Goal: Information Seeking & Learning: Learn about a topic

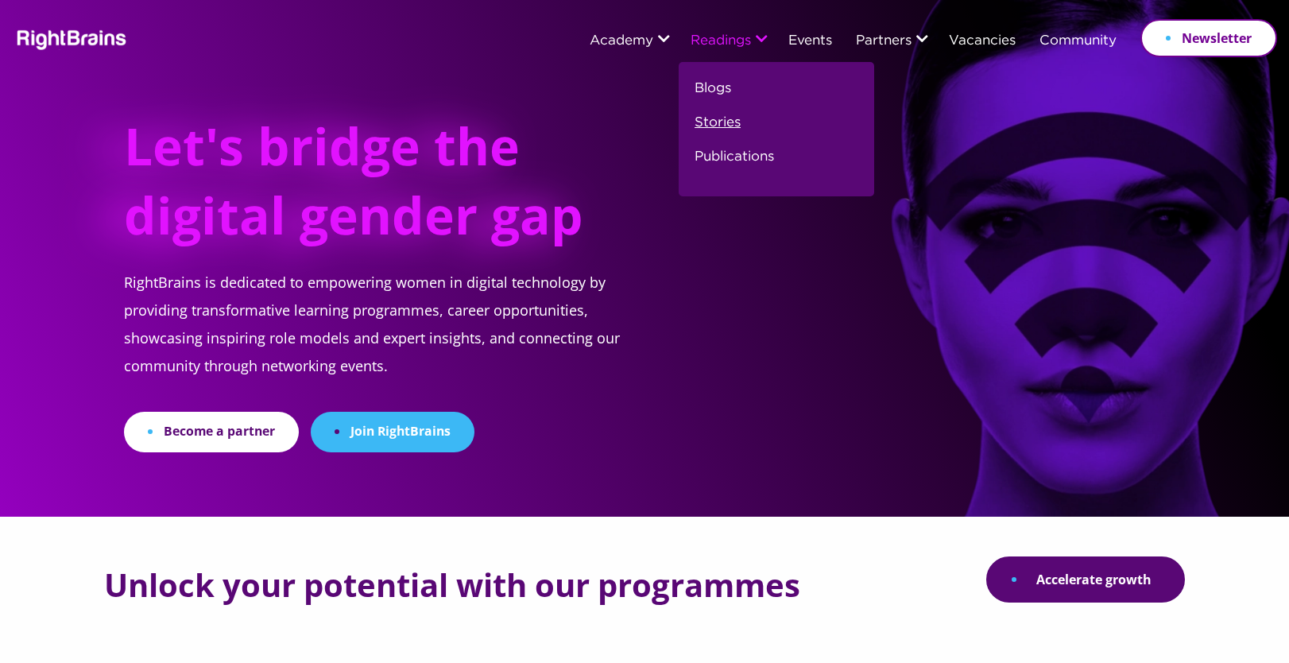
click at [722, 126] on link "Stories" at bounding box center [718, 129] width 46 height 34
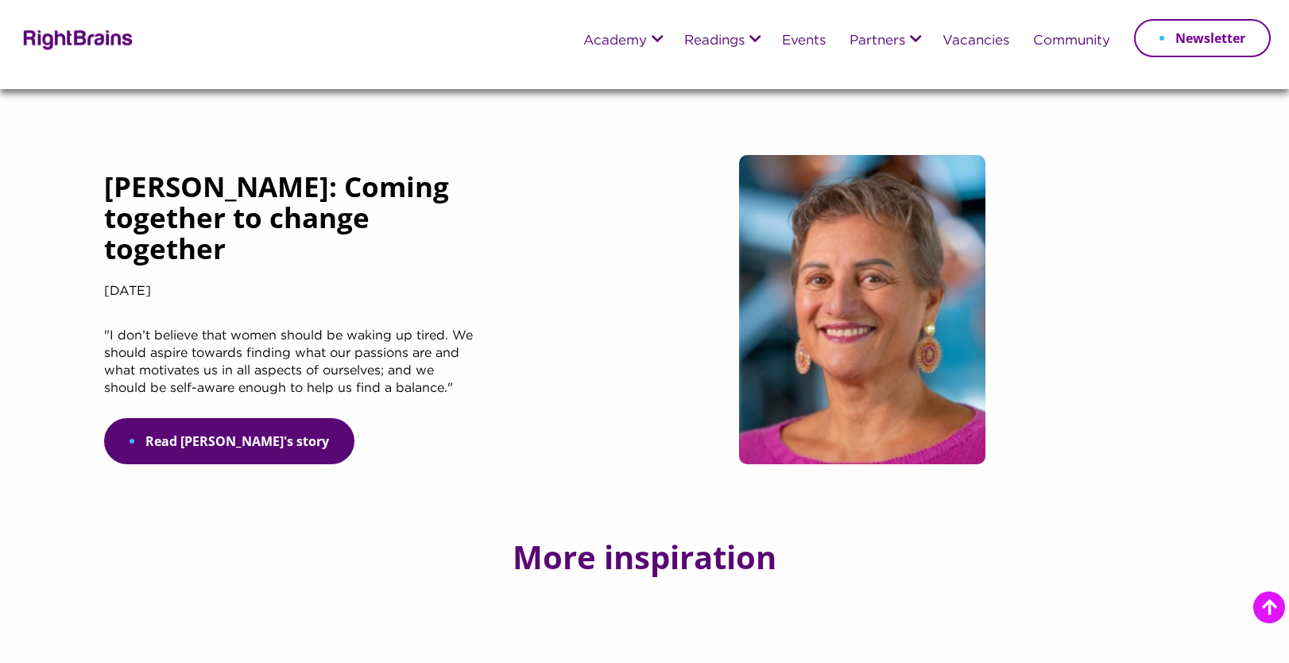
scroll to position [990, 0]
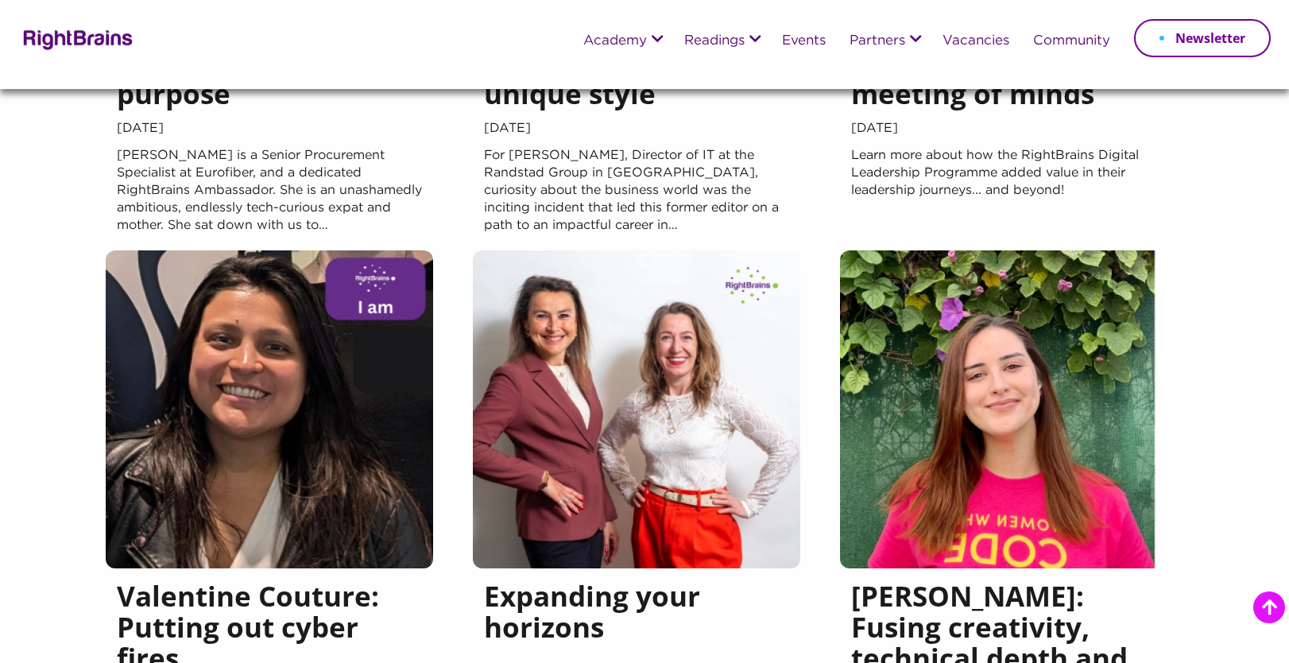
click at [305, 439] on img at bounding box center [269, 409] width 327 height 318
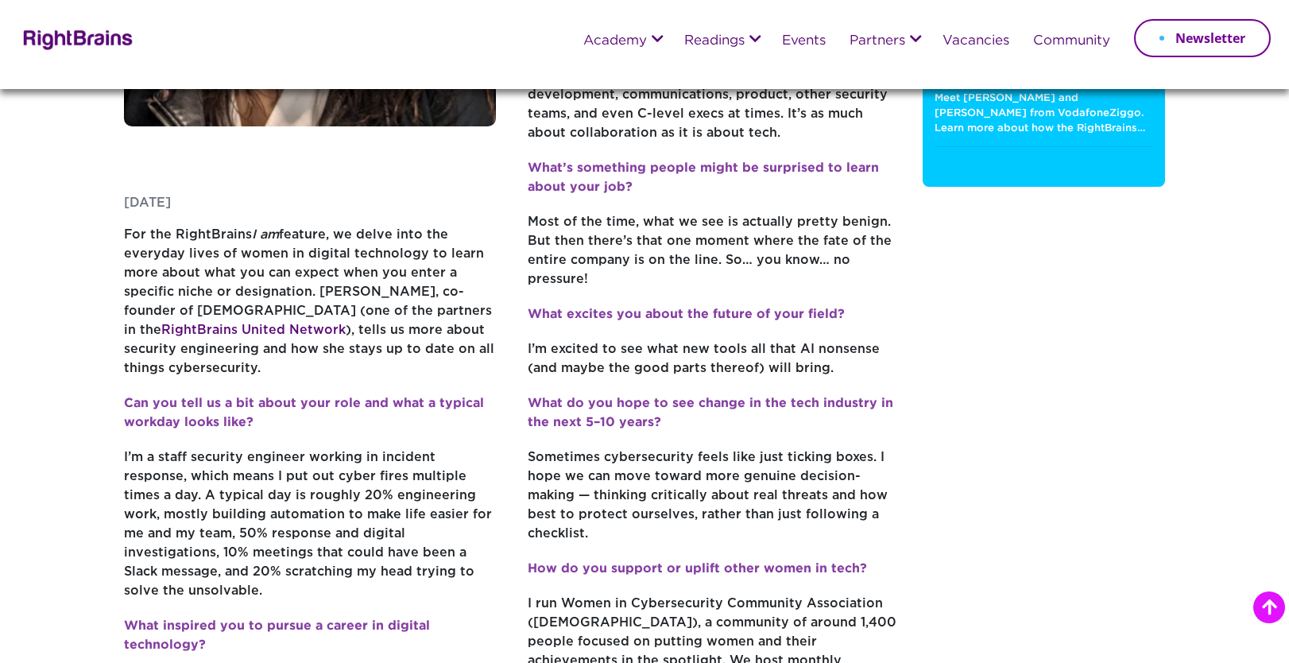
scroll to position [317, 0]
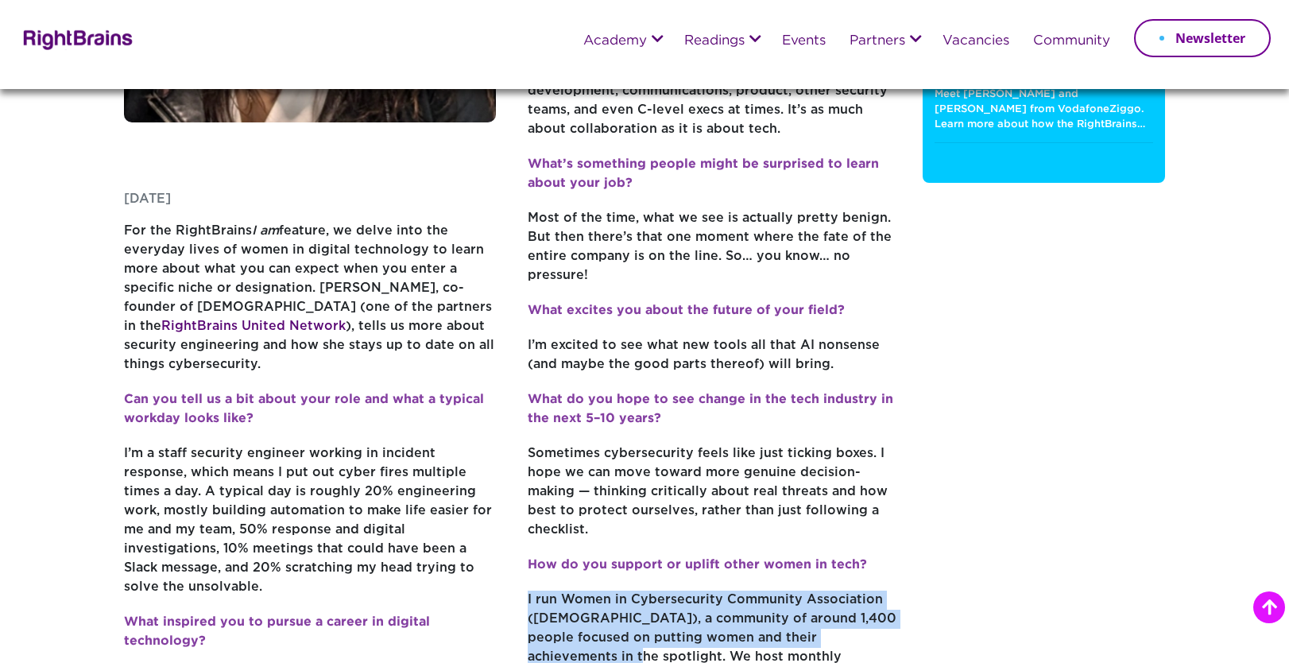
drag, startPoint x: 588, startPoint y: 598, endPoint x: 521, endPoint y: 541, distance: 87.9
click at [521, 541] on div "Thursday, July 17, 2025 For the RightBrains I am feature, we delve into the eve…" at bounding box center [511, 430] width 775 height 1358
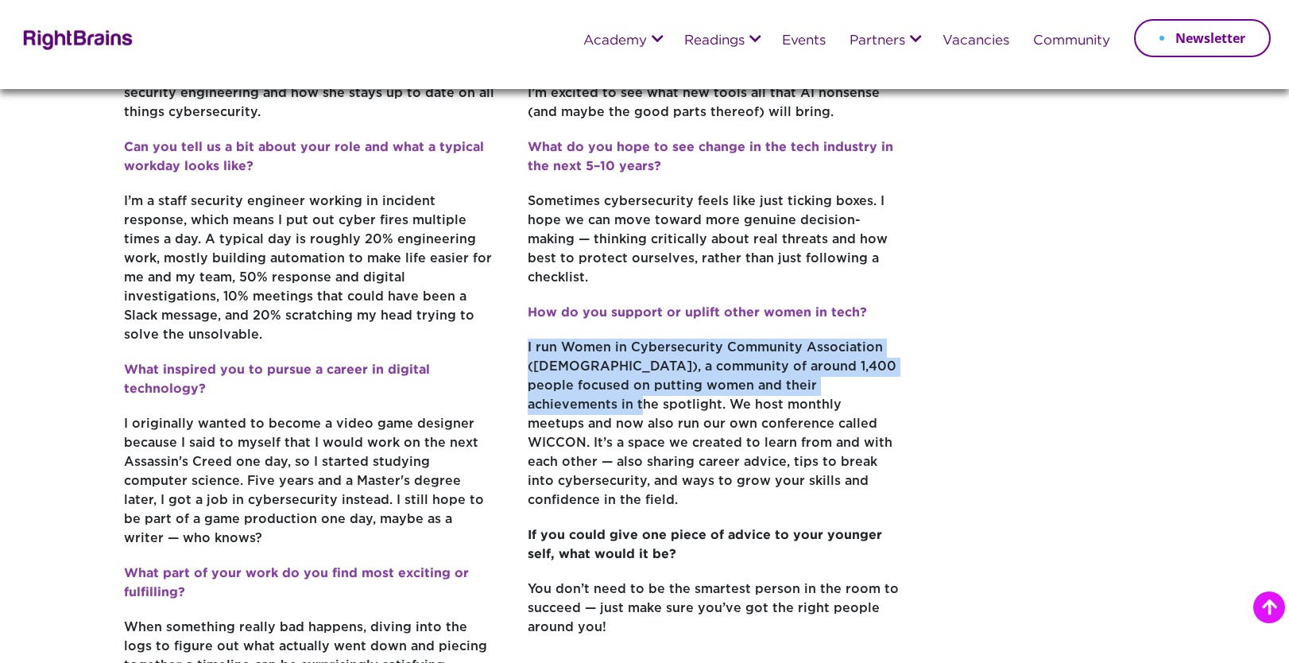
scroll to position [568, 0]
copy p "I run Women in Cybersecurity Community Association (WICCA), a community of arou…"
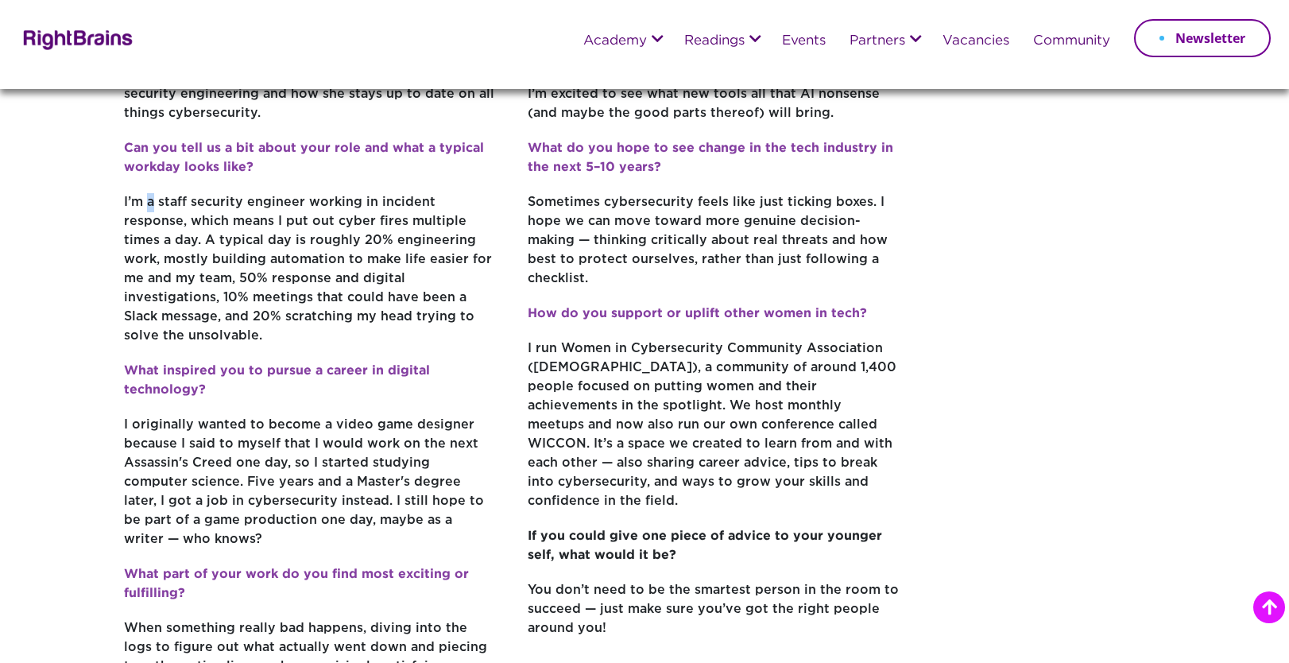
drag, startPoint x: 148, startPoint y: 185, endPoint x: 156, endPoint y: 182, distance: 8.6
click at [156, 193] on p "I’m a staff security engineer working in incident response, which means I put o…" at bounding box center [310, 277] width 372 height 168
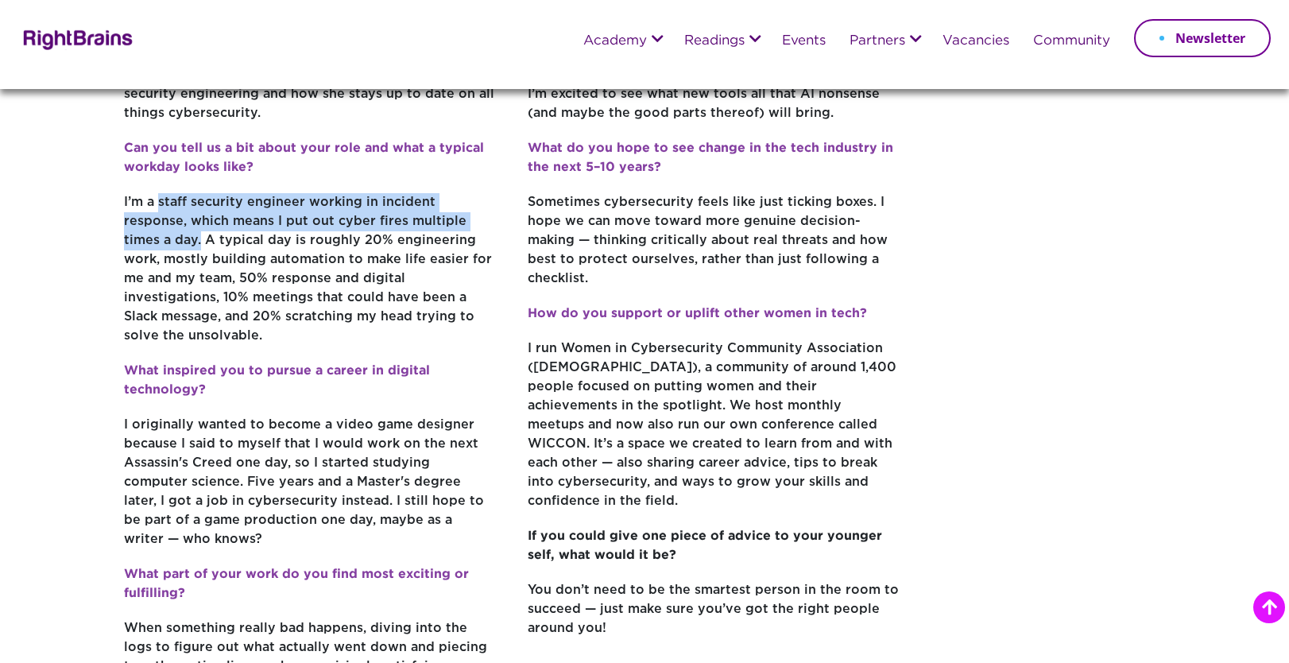
drag, startPoint x: 159, startPoint y: 184, endPoint x: 472, endPoint y: 206, distance: 313.9
click at [472, 206] on p "I’m a staff security engineer working in incident response, which means I put o…" at bounding box center [310, 277] width 372 height 168
copy p "staff security engineer working in incident response, which means I put out cyb…"
click at [203, 193] on p "I’m a staff security engineer working in incident response, which means I put o…" at bounding box center [310, 277] width 372 height 168
drag, startPoint x: 147, startPoint y: 186, endPoint x: 472, endPoint y: 214, distance: 326.2
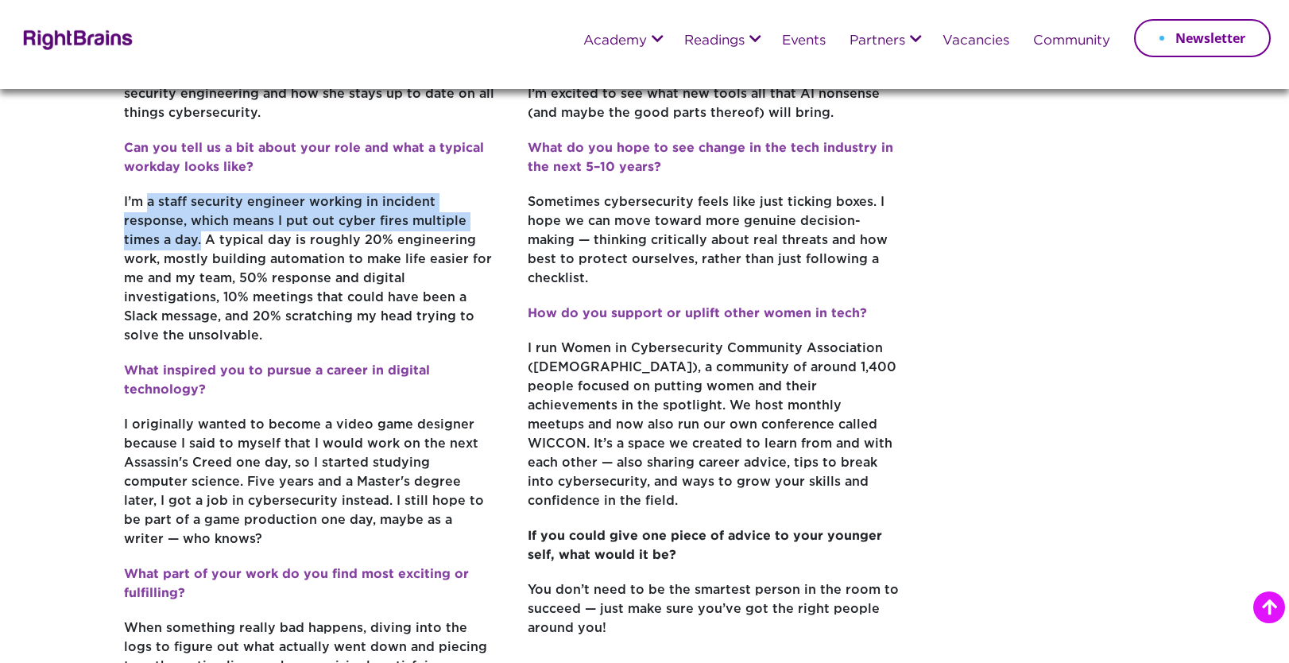
click at [472, 214] on p "I’m a staff security engineer working in incident response, which means I put o…" at bounding box center [310, 277] width 372 height 168
copy p "a staff security engineer working in incident response, which means I put out c…"
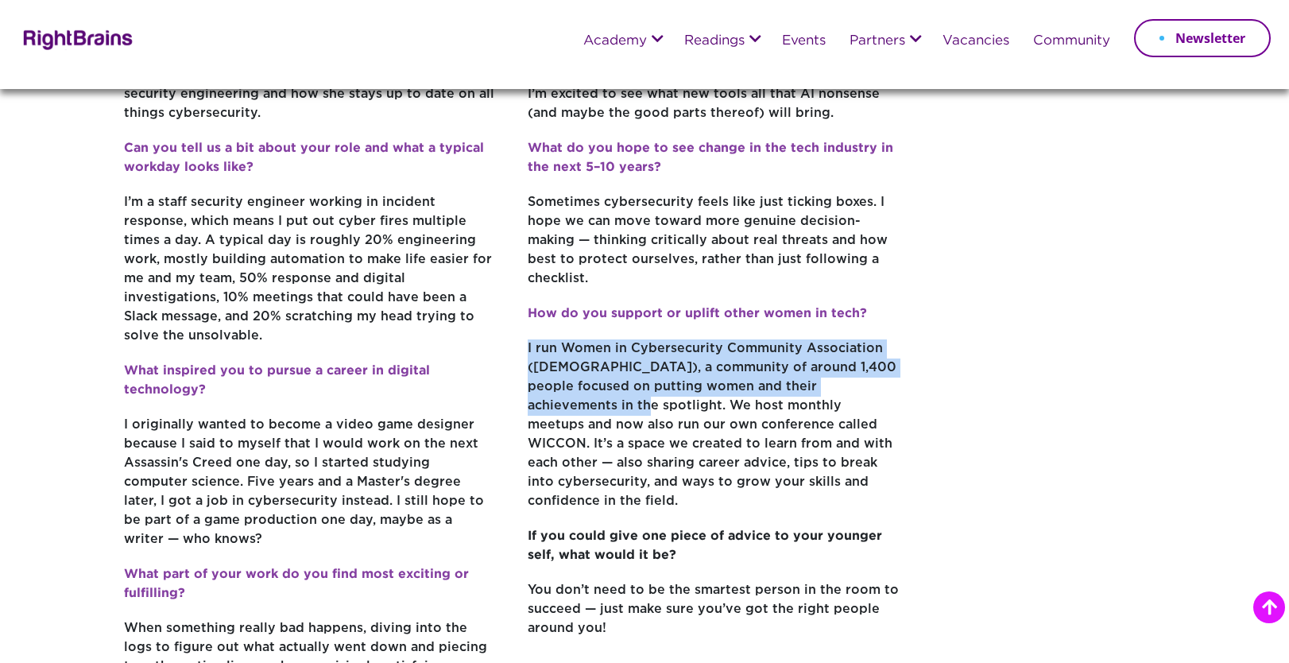
drag, startPoint x: 525, startPoint y: 287, endPoint x: 590, endPoint y: 356, distance: 95.0
click at [590, 356] on div "Thursday, July 17, 2025 For the RightBrains I am feature, we delve into the eve…" at bounding box center [511, 179] width 775 height 1358
copy p "I run Women in Cybersecurity Community Association (WICCA), a community of arou…"
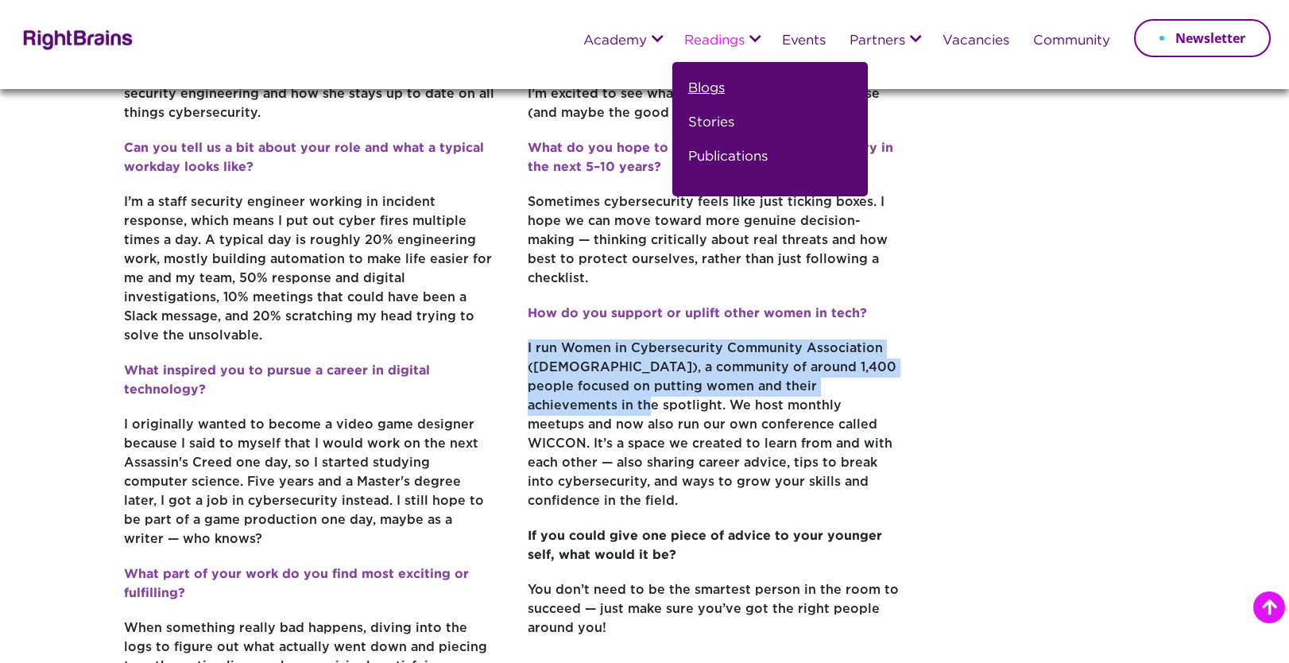
click at [709, 91] on link "Blogs" at bounding box center [706, 95] width 37 height 34
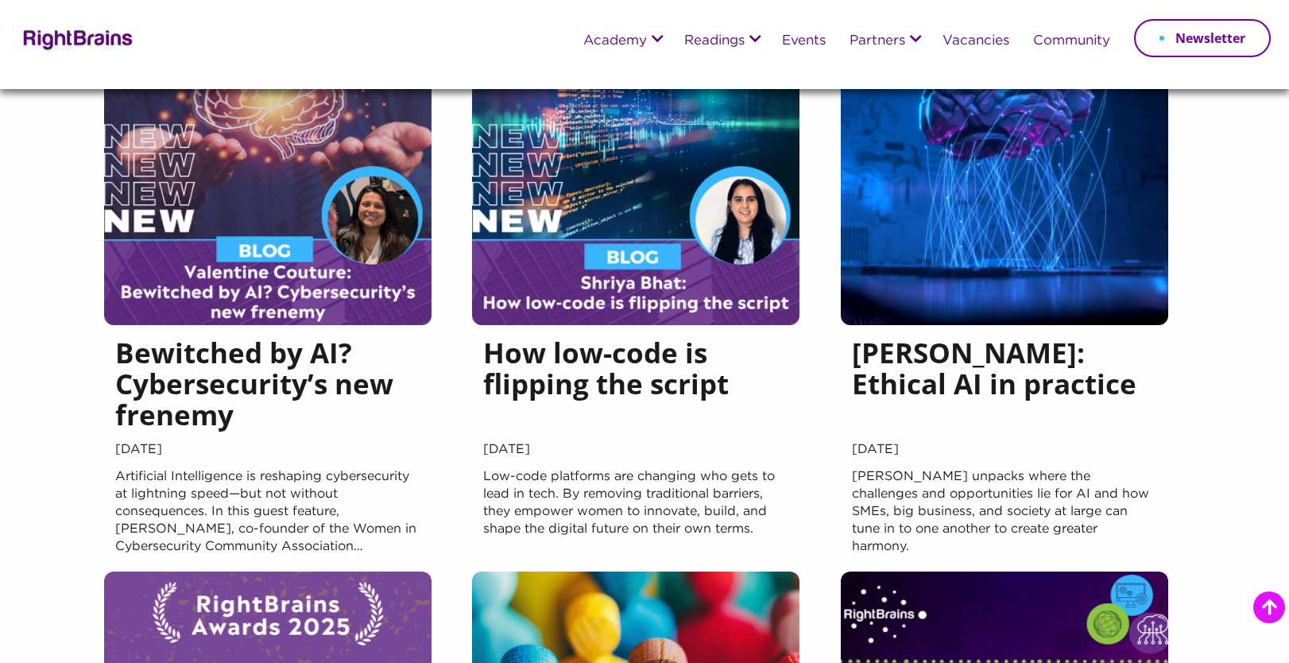
scroll to position [182, 0]
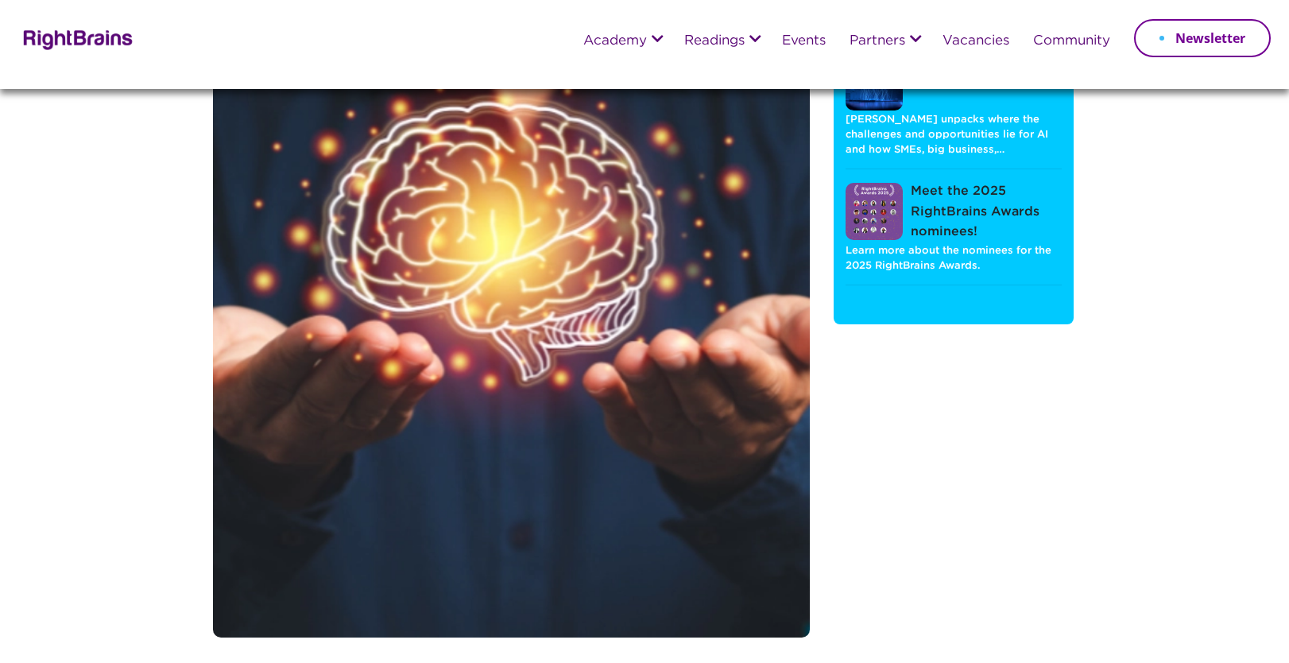
scroll to position [134, 0]
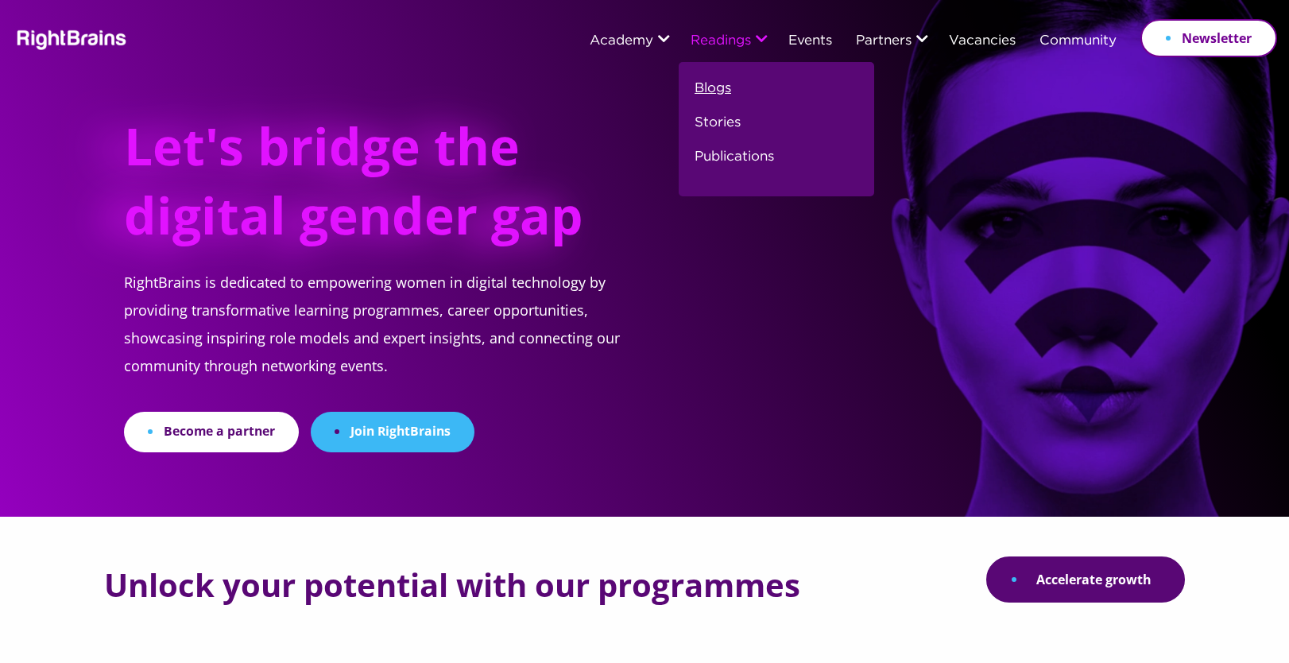
click at [711, 90] on link "Blogs" at bounding box center [713, 95] width 37 height 34
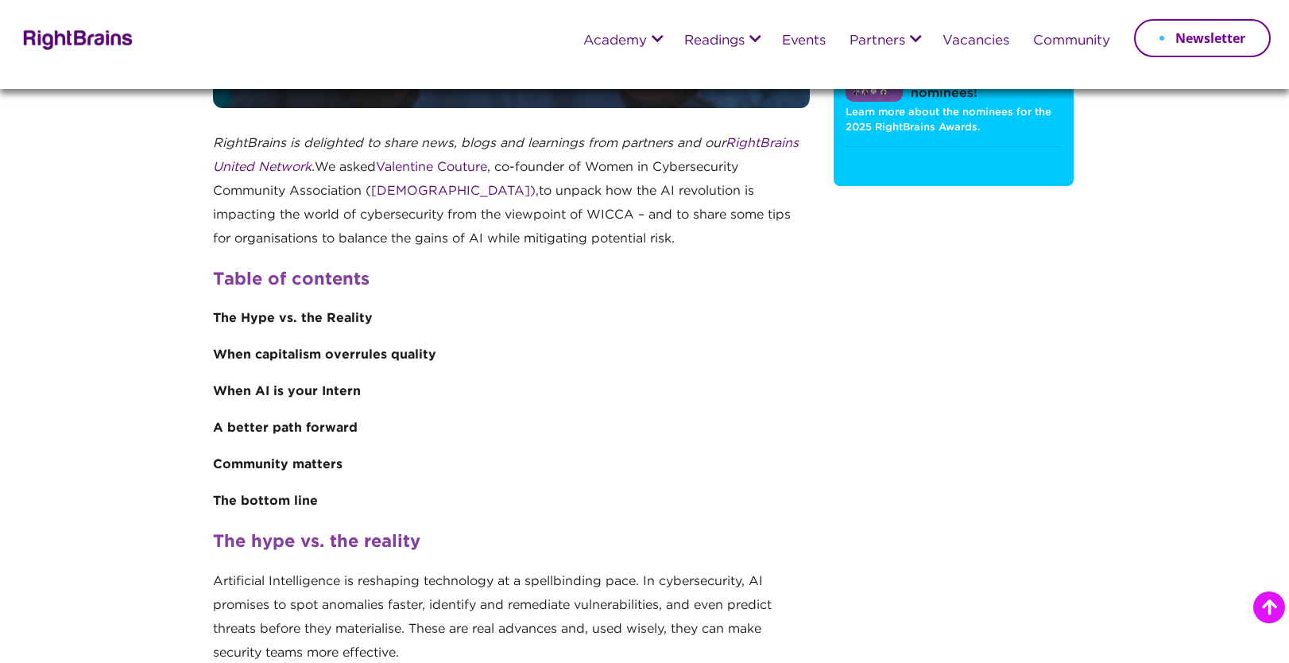
scroll to position [368, 0]
